Goal: Information Seeking & Learning: Learn about a topic

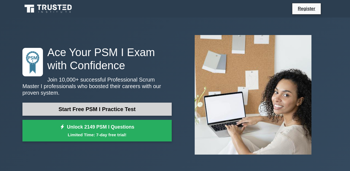
click at [109, 112] on link "Start Free PSM I Practice Test" at bounding box center [96, 108] width 149 height 13
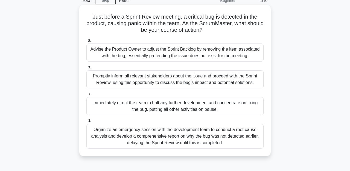
scroll to position [26, 0]
click at [142, 84] on div "Promptly inform all relevant stakeholders about the issue and proceed with the …" at bounding box center [174, 80] width 177 height 18
click at [86, 69] on input "b. Promptly inform all relevant stakeholders about the issue and proceed with t…" at bounding box center [86, 68] width 0 height 4
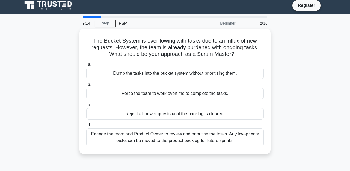
scroll to position [0, 0]
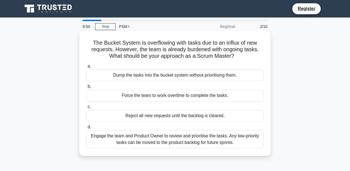
click at [160, 143] on div "Engage the team and Product Owner to review and prioritise the tasks. Any low-p…" at bounding box center [174, 139] width 177 height 18
click at [86, 129] on input "d. Engage the team and Product Owner to review and prioritise the tasks. Any lo…" at bounding box center [86, 127] width 0 height 4
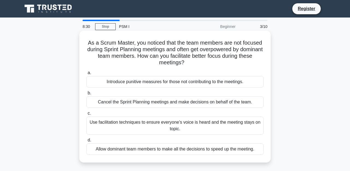
click at [149, 124] on div "Use facilitation techniques to ensure everyone's voice is heard and the meeting…" at bounding box center [174, 125] width 177 height 18
click at [86, 115] on input "c. Use facilitation techniques to ensure everyone's voice is heard and the meet…" at bounding box center [86, 113] width 0 height 4
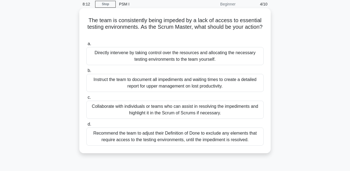
scroll to position [24, 0]
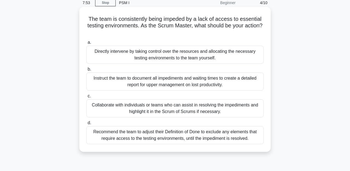
click at [181, 111] on div "Collaborate with individuals or teams who can assist in resolving the impedimen…" at bounding box center [174, 108] width 177 height 18
click at [86, 98] on input "c. Collaborate with individuals or teams who can assist in resolving the impedi…" at bounding box center [86, 96] width 0 height 4
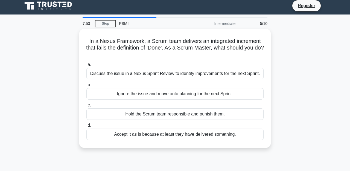
scroll to position [0, 0]
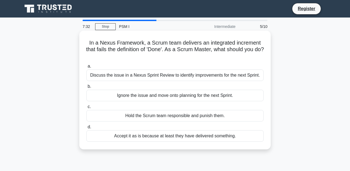
click at [160, 76] on div "Discuss the issue in a Nexus Sprint Review to identify improvements for the nex…" at bounding box center [174, 74] width 177 height 11
click at [86, 68] on input "a. Discuss the issue in a Nexus Sprint Review to identify improvements for the …" at bounding box center [86, 66] width 0 height 4
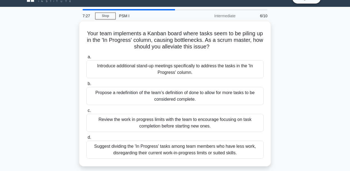
scroll to position [12, 0]
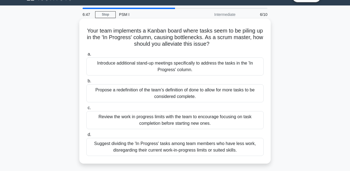
click at [170, 124] on div "Review the work in progress limits with the team to encourage focusing on task …" at bounding box center [174, 120] width 177 height 18
click at [86, 110] on input "c. Review the work in progress limits with the team to encourage focusing on ta…" at bounding box center [86, 108] width 0 height 4
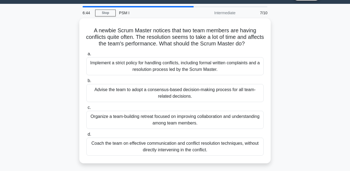
scroll to position [14, 0]
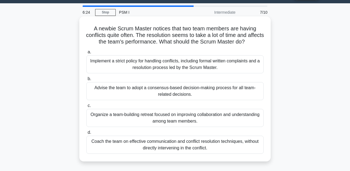
click at [186, 150] on div "Coach the team on effective communication and conflict resolution techniques, w…" at bounding box center [174, 145] width 177 height 18
click at [86, 134] on input "d. Coach the team on effective communication and conflict resolution techniques…" at bounding box center [86, 133] width 0 height 4
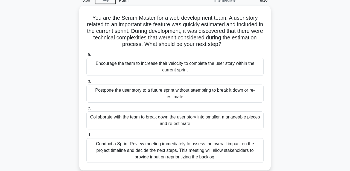
scroll to position [27, 0]
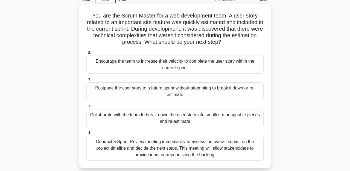
click at [190, 151] on div "Conduct a Sprint Review meeting immediately to assess the overall impact on the…" at bounding box center [174, 148] width 177 height 25
click at [86, 134] on input "d. Conduct a Sprint Review meeting immediately to assess the overall impact on …" at bounding box center [86, 133] width 0 height 4
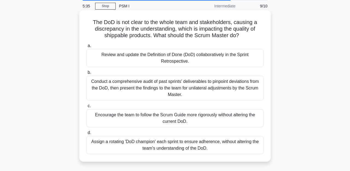
scroll to position [21, 0]
drag, startPoint x: 131, startPoint y: 89, endPoint x: 137, endPoint y: 79, distance: 10.9
click at [138, 79] on div "Conduct a comprehensive audit of past sprints' deliverables to pinpoint deviati…" at bounding box center [174, 87] width 177 height 25
click at [135, 87] on div "Conduct a comprehensive audit of past sprints' deliverables to pinpoint deviati…" at bounding box center [174, 87] width 177 height 25
click at [86, 74] on input "b. Conduct a comprehensive audit of past sprints' deliverables to pinpoint devi…" at bounding box center [86, 73] width 0 height 4
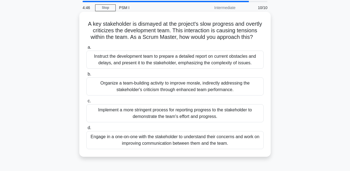
scroll to position [19, 0]
click at [145, 91] on div "Organize a team-building activity to improve morale, indirectly addressing the …" at bounding box center [174, 86] width 177 height 18
click at [86, 76] on input "b. Organize a team-building activity to improve morale, indirectly addressing t…" at bounding box center [86, 74] width 0 height 4
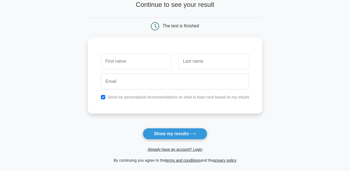
scroll to position [38, 0]
click at [104, 96] on input "checkbox" at bounding box center [103, 97] width 4 height 4
checkbox input "false"
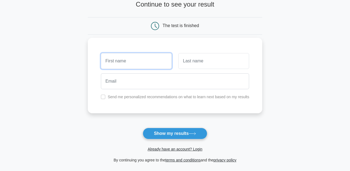
click at [121, 64] on input "text" at bounding box center [136, 61] width 71 height 16
type input "sam"
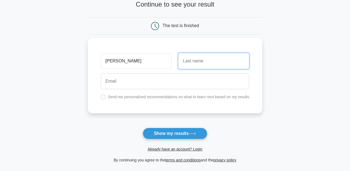
click at [189, 62] on input "text" at bounding box center [213, 61] width 71 height 16
type input "sharma"
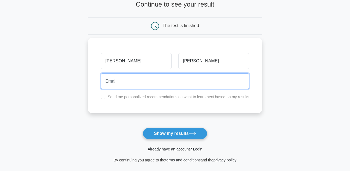
click at [170, 88] on input "email" at bounding box center [175, 81] width 148 height 16
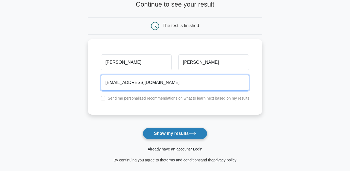
type input "abc@gmail.com"
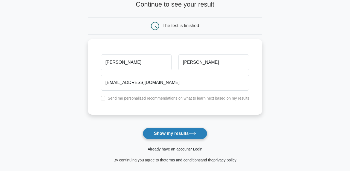
click at [189, 133] on button "Show my results" at bounding box center [175, 133] width 64 height 11
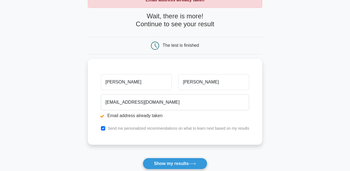
scroll to position [39, 0]
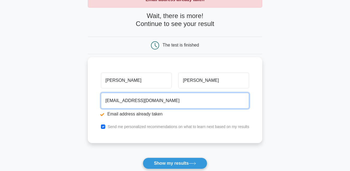
click at [112, 101] on input "[EMAIL_ADDRESS][DOMAIN_NAME]" at bounding box center [175, 101] width 148 height 16
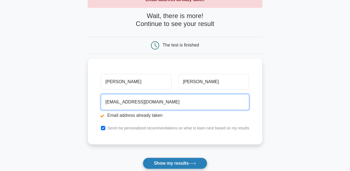
type input "abccdf@gmail.com"
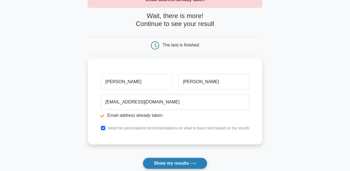
click at [172, 163] on button "Show my results" at bounding box center [175, 162] width 64 height 11
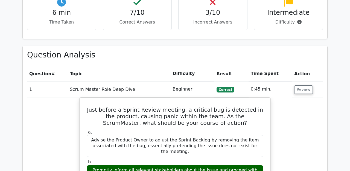
scroll to position [448, 0]
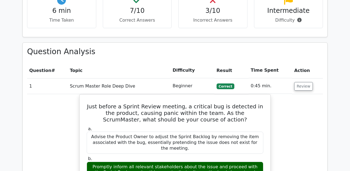
drag, startPoint x: 294, startPoint y: 75, endPoint x: 275, endPoint y: 92, distance: 25.2
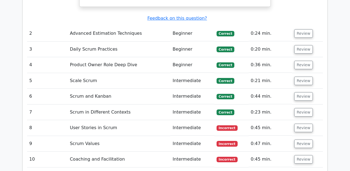
scroll to position [762, 0]
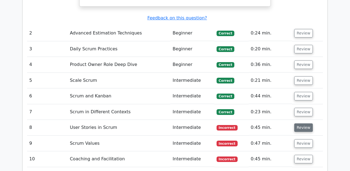
click at [301, 123] on button "Review" at bounding box center [303, 127] width 19 height 8
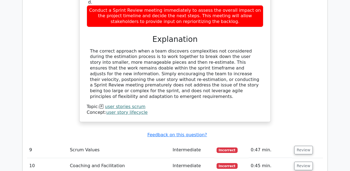
scroll to position [1031, 0]
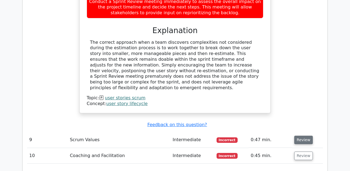
click at [301, 136] on button "Review" at bounding box center [303, 140] width 19 height 8
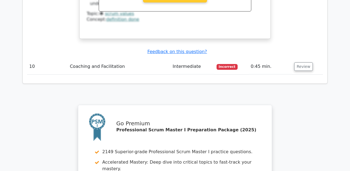
scroll to position [1382, 0]
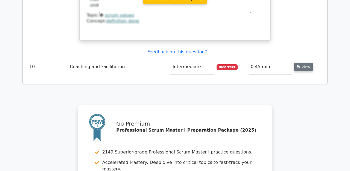
click at [300, 63] on button "Review" at bounding box center [303, 67] width 19 height 8
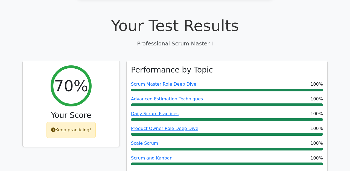
scroll to position [0, 0]
